Goal: Use online tool/utility: Utilize a website feature to perform a specific function

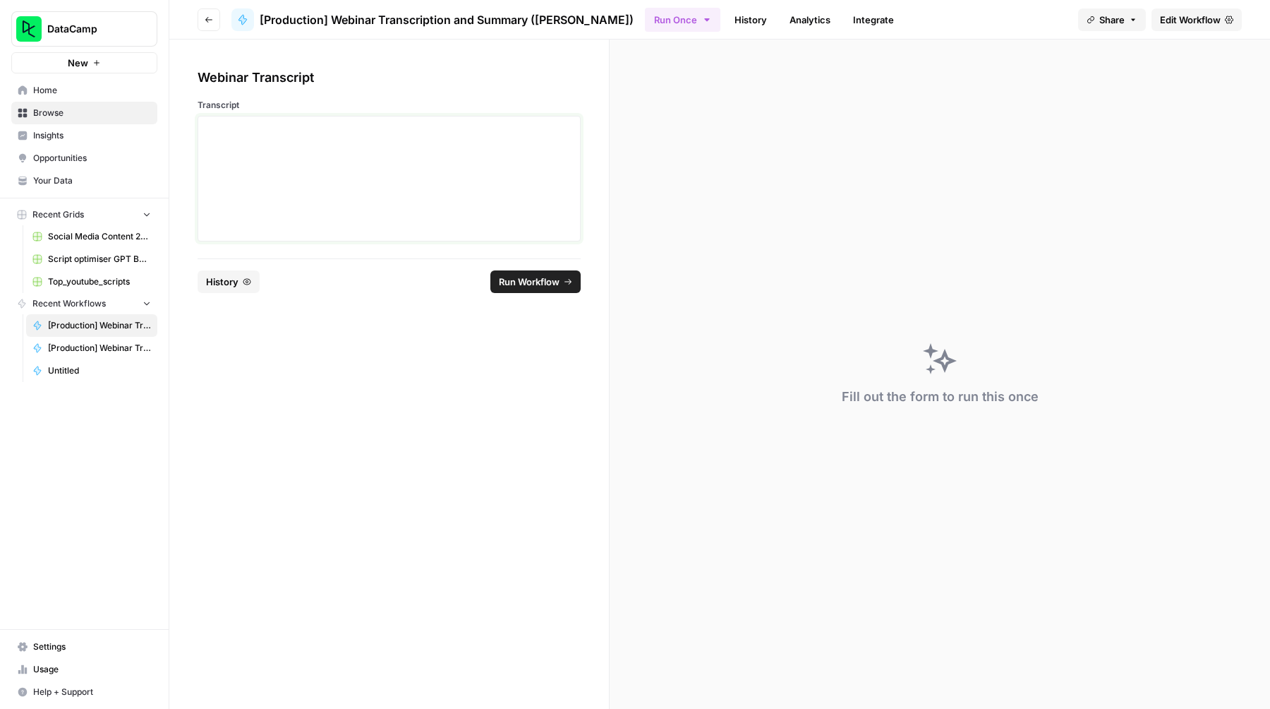
click at [354, 182] on div at bounding box center [389, 178] width 365 height 113
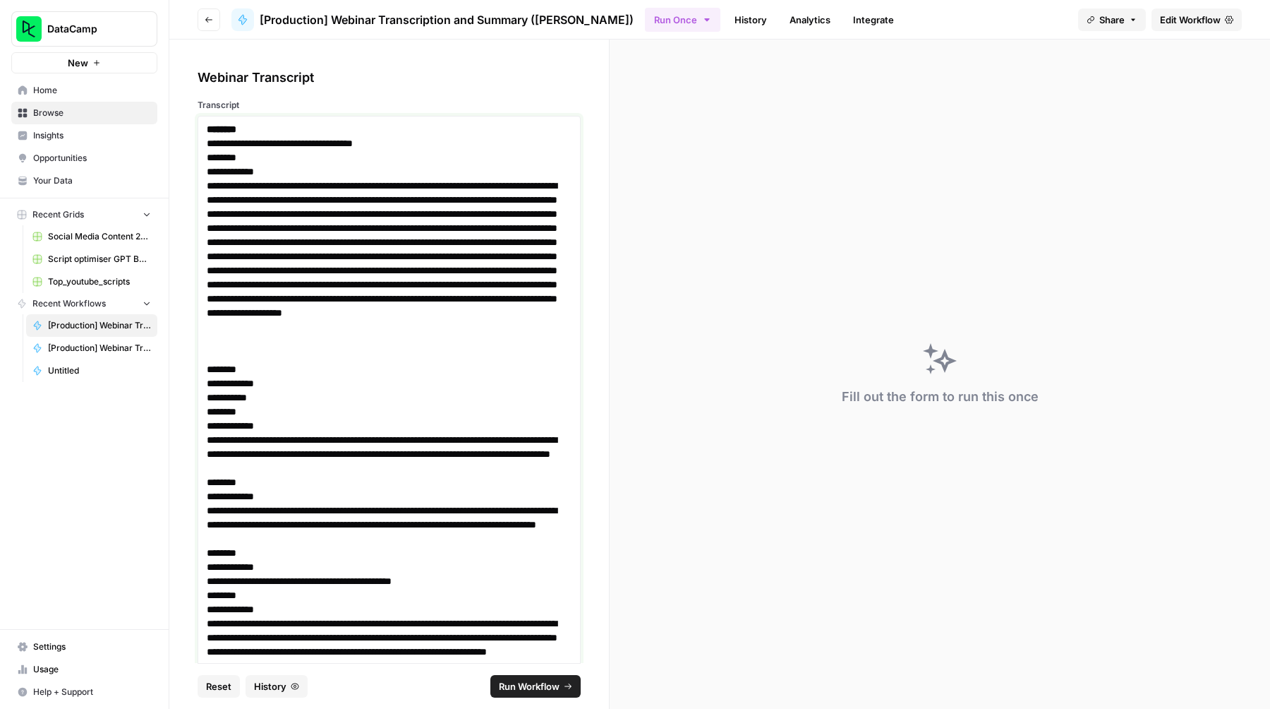
scroll to position [21410, 0]
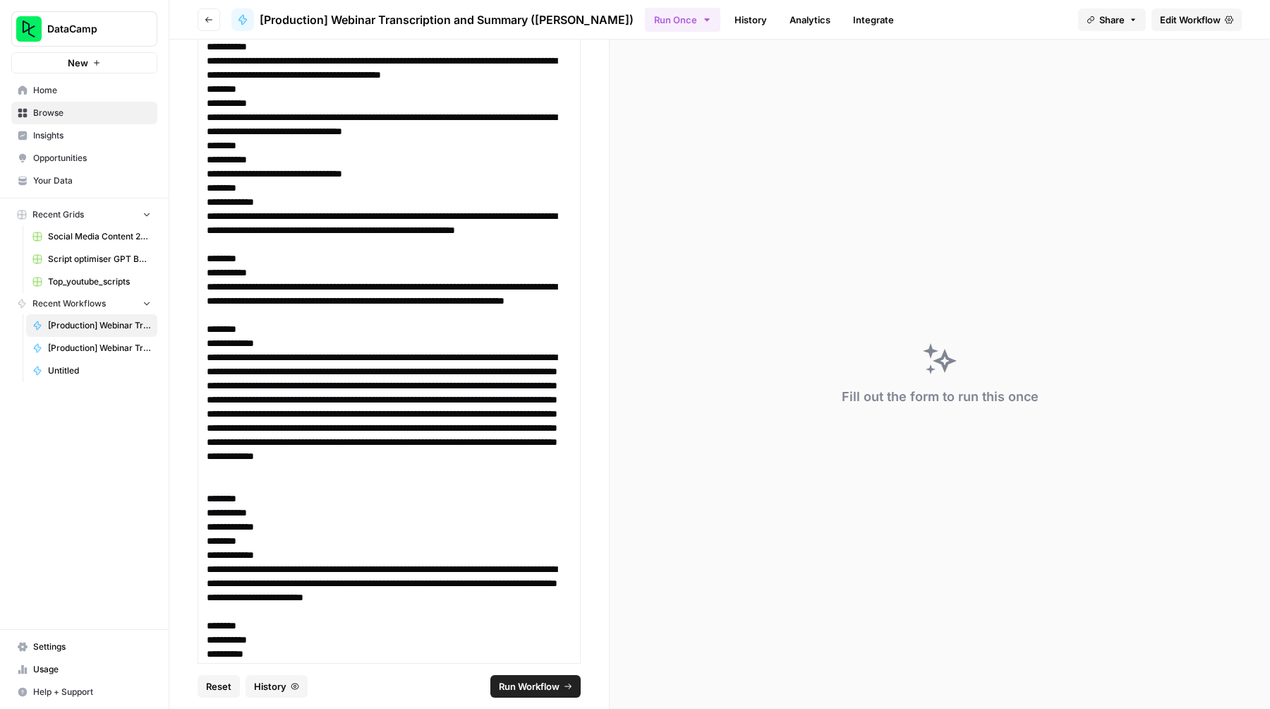
click at [518, 679] on span "Run Workflow" at bounding box center [529, 686] width 61 height 14
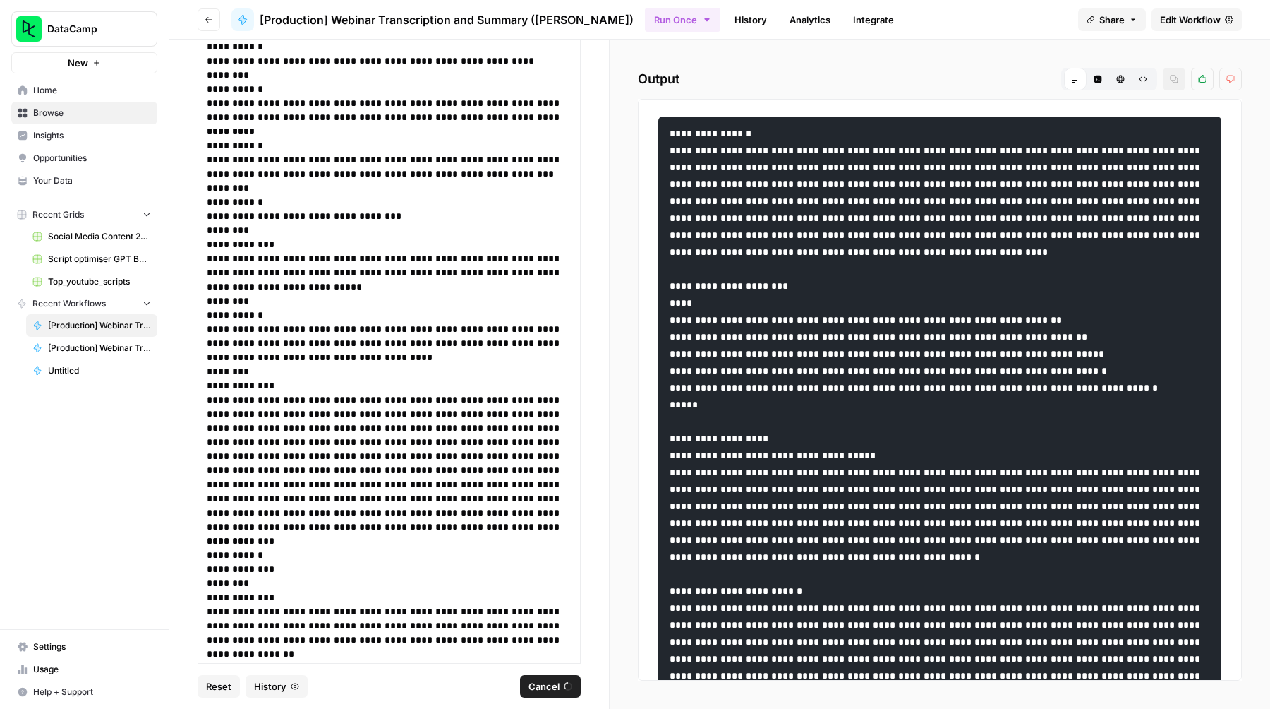
click at [1119, 74] on button "HTML Viewer" at bounding box center [1120, 79] width 23 height 23
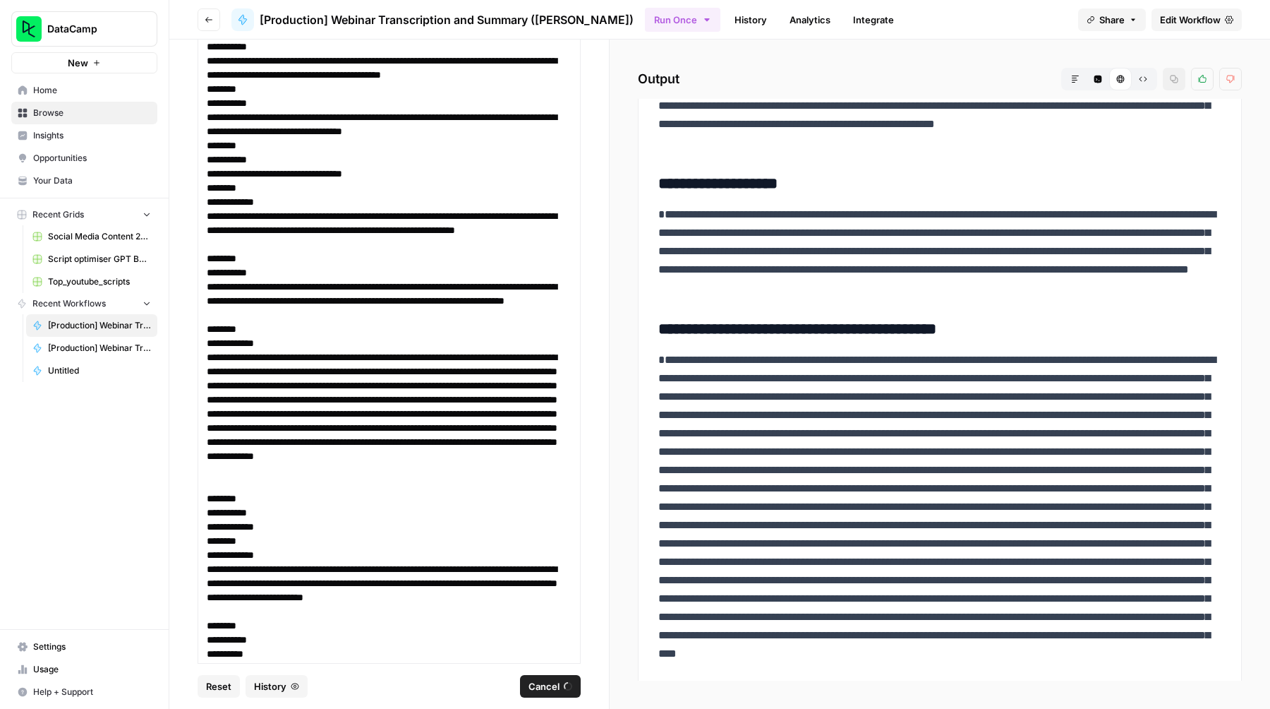
scroll to position [525, 0]
